Goal: Task Accomplishment & Management: Complete application form

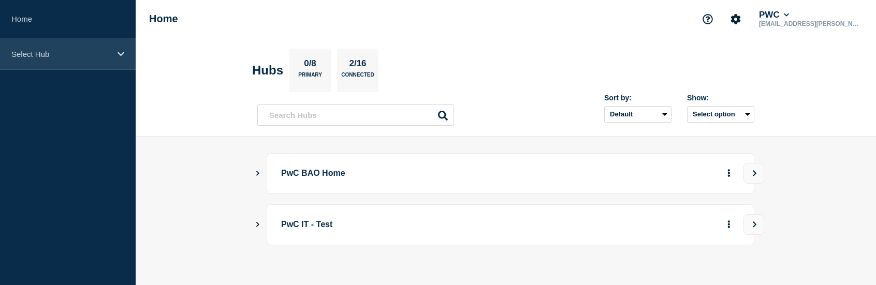
click at [126, 54] on div "Select Hub" at bounding box center [68, 54] width 136 height 32
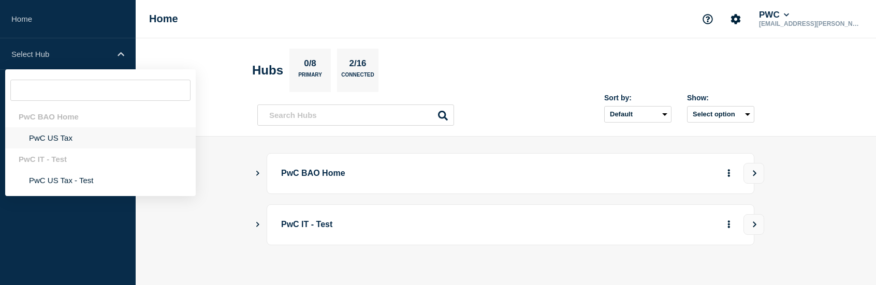
click at [64, 137] on li "PwC US Tax" at bounding box center [100, 137] width 190 height 21
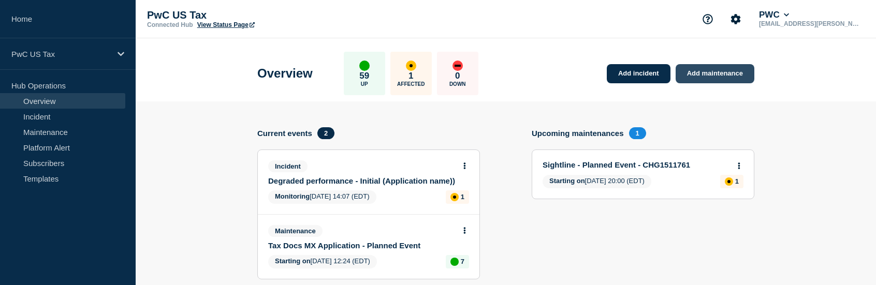
click at [704, 72] on link "Add maintenance" at bounding box center [714, 73] width 79 height 19
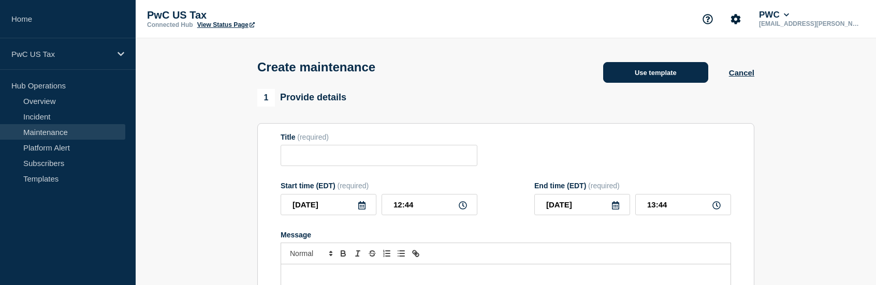
click at [666, 73] on button "Use template" at bounding box center [655, 72] width 105 height 21
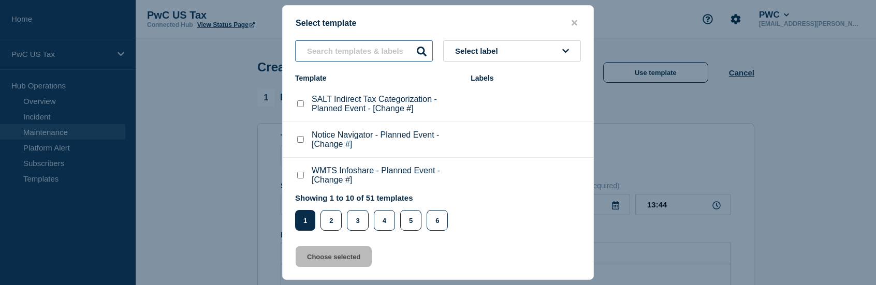
click at [386, 53] on input "text" at bounding box center [364, 50] width 138 height 21
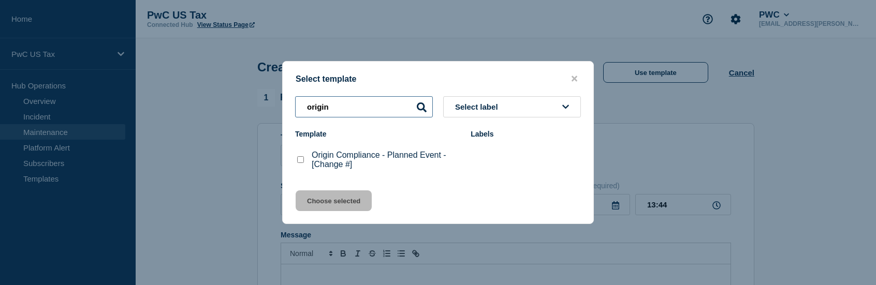
type input "origin"
click at [299, 161] on checkbox"] "Origin Compliance - Planned Event - [Change #] checkbox" at bounding box center [300, 159] width 7 height 7
checkbox checkbox"] "true"
click at [332, 199] on button "Choose selected" at bounding box center [334, 200] width 76 height 21
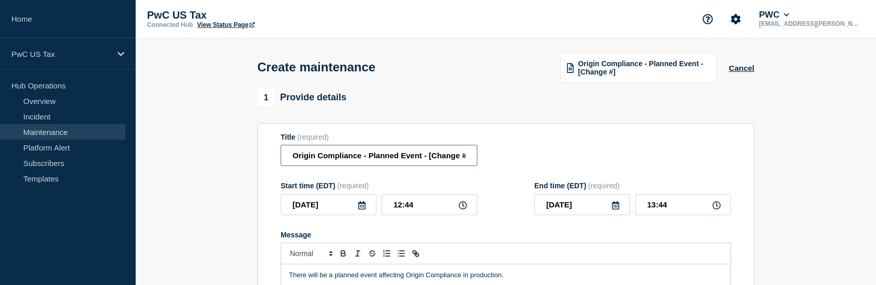
click at [441, 163] on input "Origin Compliance - Planned Event - [Change #]" at bounding box center [378, 155] width 197 height 21
drag, startPoint x: 429, startPoint y: 158, endPoint x: 484, endPoint y: 157, distance: 55.9
click at [484, 157] on div "Title (required) Origin Compliance - Planned Event - [Change #]" at bounding box center [505, 150] width 450 height 34
paste input "CHG1512851"
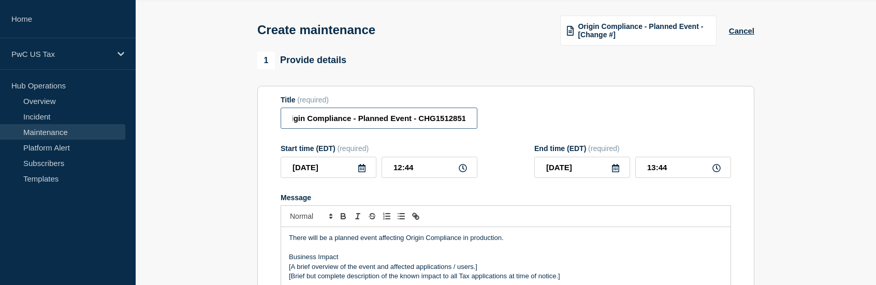
scroll to position [52, 0]
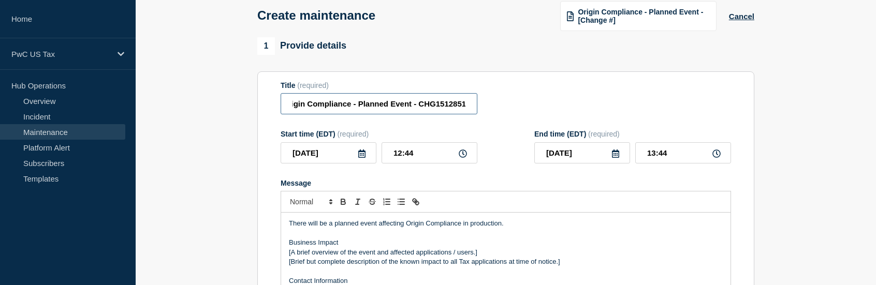
type input "Origin Compliance - Planned Event - CHG1512851"
click at [462, 155] on icon at bounding box center [463, 154] width 8 height 8
click at [438, 157] on input "12:44" at bounding box center [429, 152] width 96 height 21
type input "12:50"
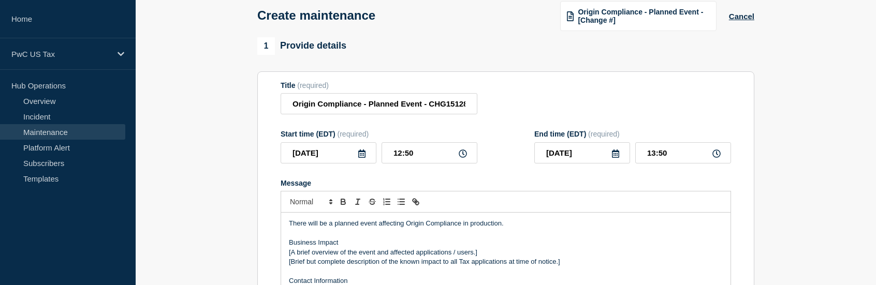
click at [718, 157] on icon at bounding box center [716, 154] width 8 height 8
click at [691, 151] on input "13:50" at bounding box center [683, 152] width 96 height 21
click at [654, 155] on input "13:50" at bounding box center [683, 152] width 96 height 21
type input "18:50"
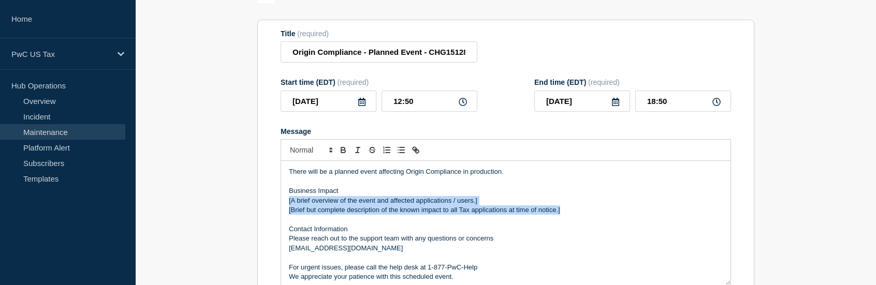
drag, startPoint x: 574, startPoint y: 214, endPoint x: 284, endPoint y: 207, distance: 290.9
click at [284, 207] on div "There will be a planned event affecting Origin Compliance in production. Busine…" at bounding box center [505, 223] width 449 height 124
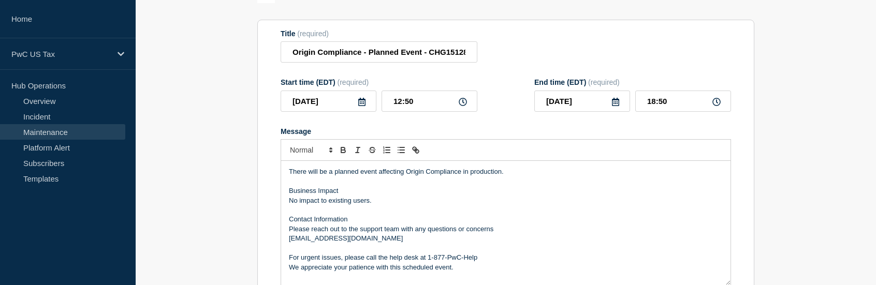
click at [518, 173] on p "There will be a planned event affecting Origin Compliance in production." at bounding box center [506, 171] width 434 height 9
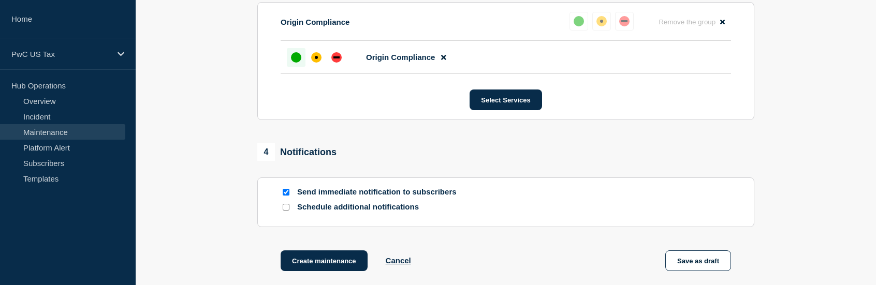
scroll to position [621, 0]
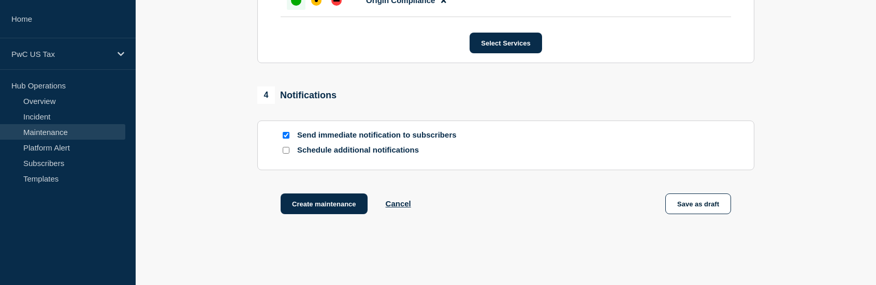
click at [285, 139] on input "Send immediate notification to subscribers" at bounding box center [286, 135] width 7 height 7
checkbox input "false"
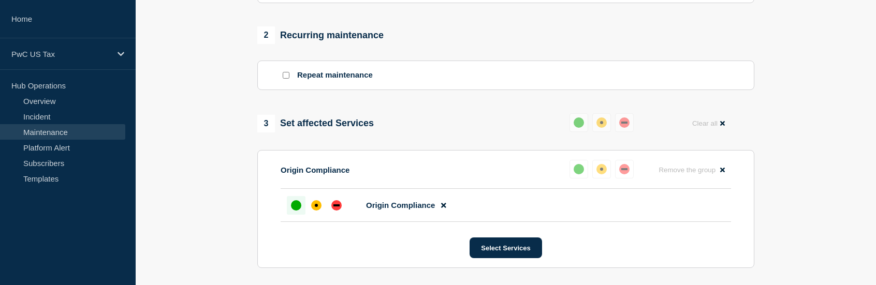
scroll to position [671, 0]
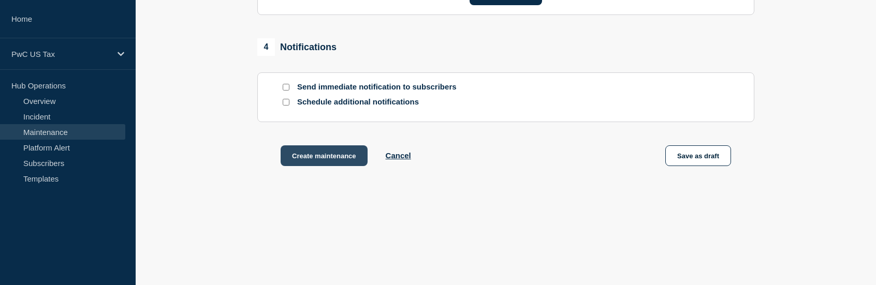
click at [312, 155] on button "Create maintenance" at bounding box center [323, 155] width 87 height 21
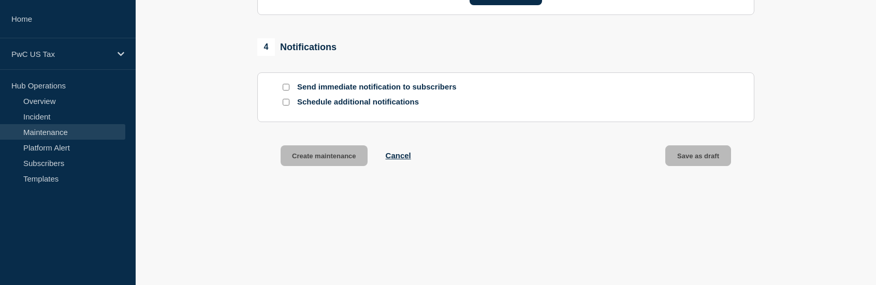
scroll to position [692, 0]
